Goal: Information Seeking & Learning: Learn about a topic

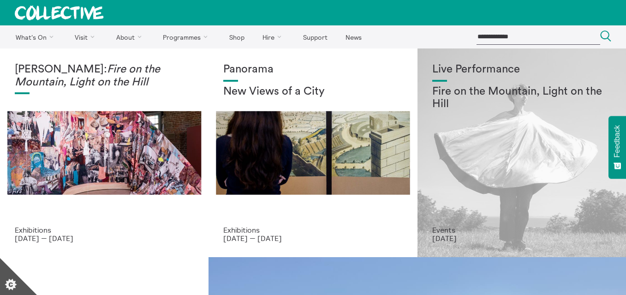
click at [506, 133] on div "Live Performance Fire on the Mountain, Light on the Hill" at bounding box center [521, 144] width 179 height 162
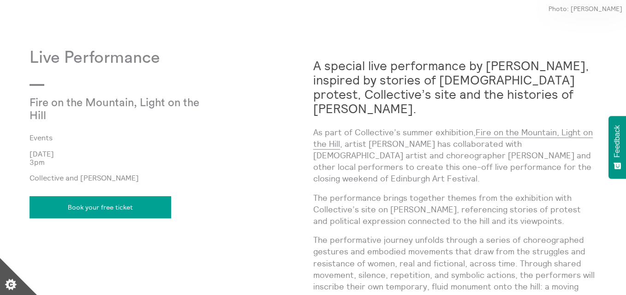
scroll to position [678, 0]
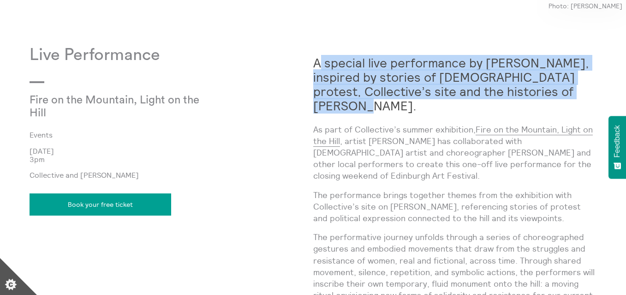
drag, startPoint x: 315, startPoint y: 63, endPoint x: 382, endPoint y: 108, distance: 80.5
click at [382, 108] on h2 "A special live performance by [PERSON_NAME], inspired by stories of [DEMOGRAPHI…" at bounding box center [455, 84] width 284 height 57
copy strong "A special live performance by [PERSON_NAME], inspired by stories of [DEMOGRAPHI…"
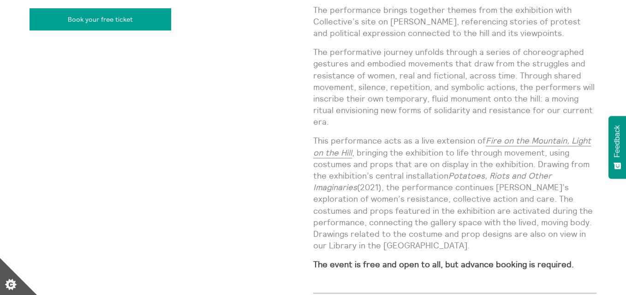
scroll to position [760, 0]
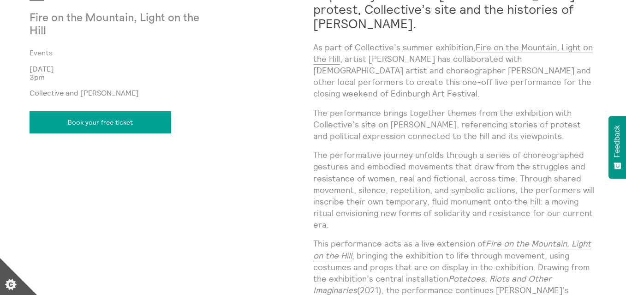
click at [415, 169] on p "The performative journey unfolds through a series of choreographed gestures and…" at bounding box center [455, 189] width 284 height 81
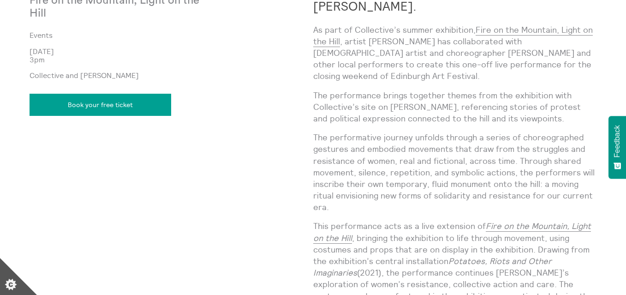
scroll to position [817, 0]
